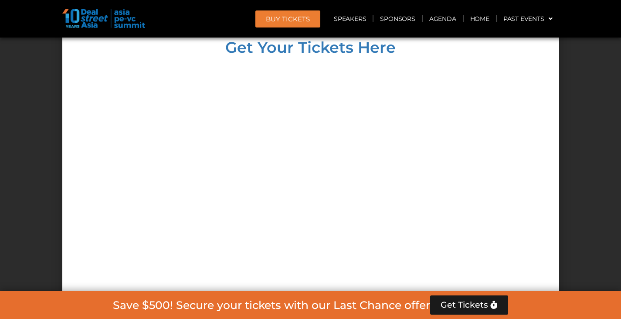
scroll to position [6561, 0]
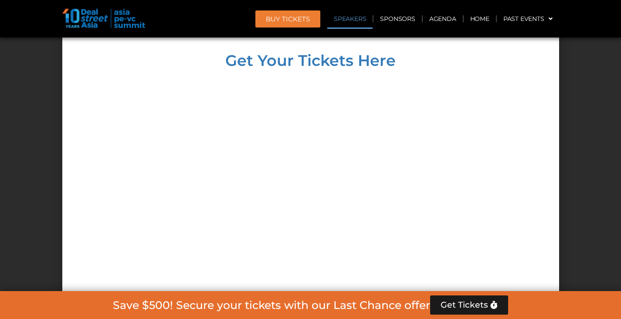
click at [350, 22] on link "Speakers" at bounding box center [349, 19] width 45 height 20
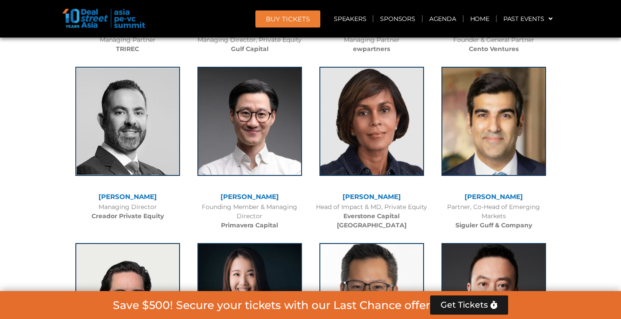
scroll to position [2606, 0]
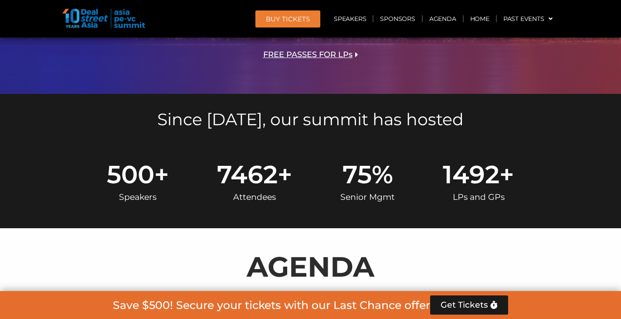
scroll to position [436, 0]
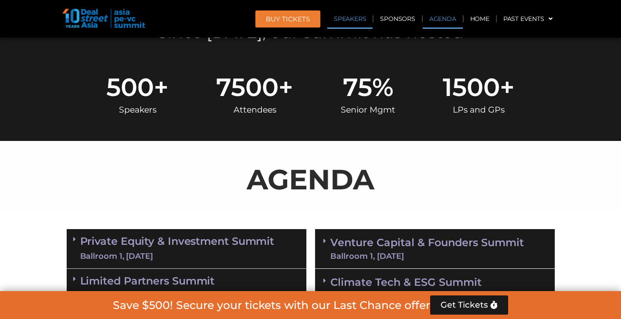
click at [354, 19] on link "Speakers" at bounding box center [349, 19] width 45 height 20
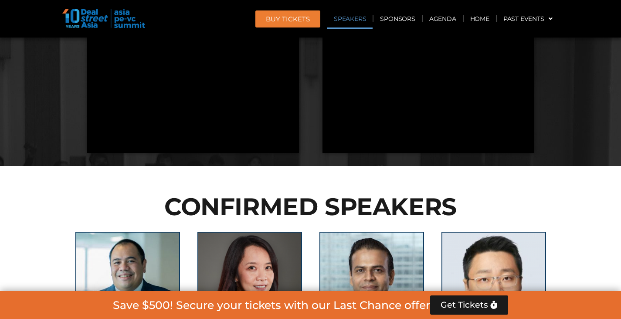
scroll to position [906, 0]
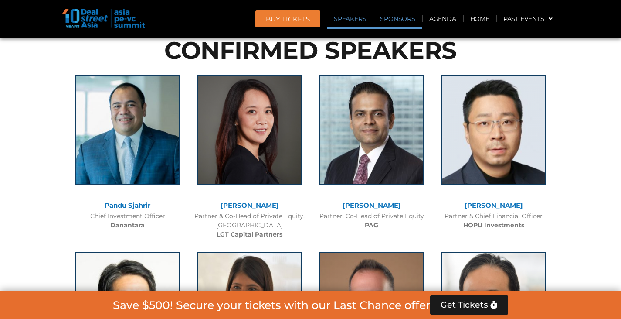
click at [398, 19] on link "Sponsors" at bounding box center [398, 19] width 48 height 20
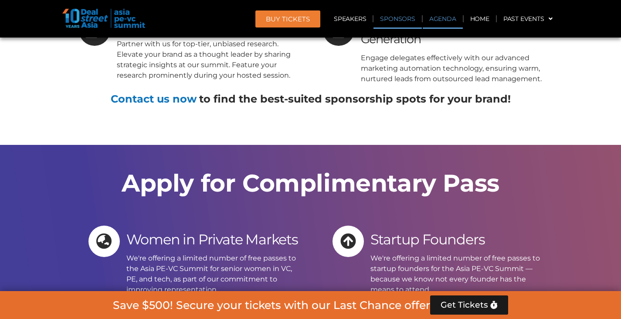
scroll to position [7789, 0]
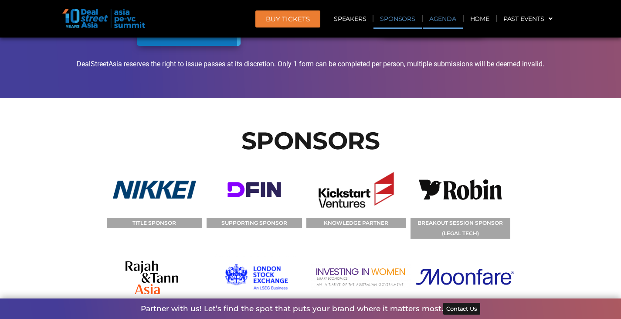
click at [434, 20] on link "Agenda" at bounding box center [443, 19] width 40 height 20
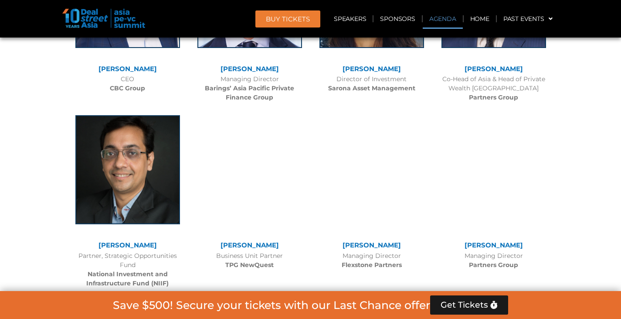
scroll to position [455, 0]
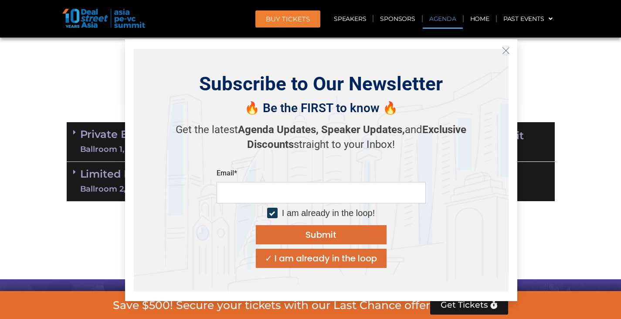
click at [505, 50] on line "Close" at bounding box center [506, 50] width 6 height 6
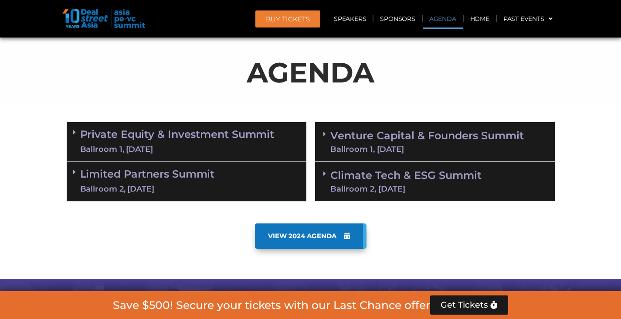
click at [299, 20] on span "BUY Tickets" at bounding box center [288, 19] width 44 height 7
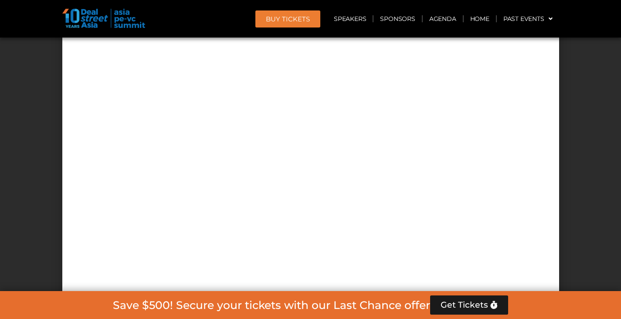
scroll to position [6561, 0]
